Goal: Information Seeking & Learning: Learn about a topic

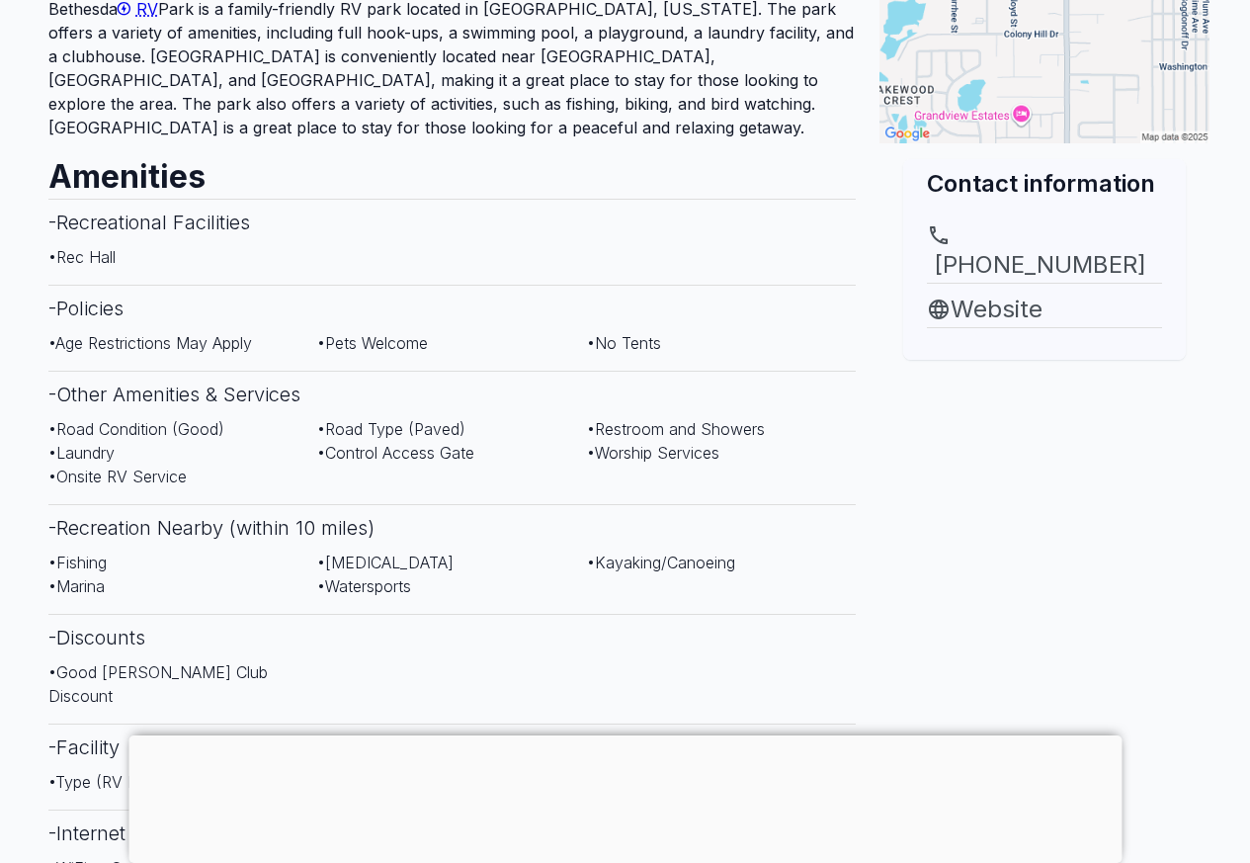
scroll to position [2081, 0]
